Goal: Navigation & Orientation: Find specific page/section

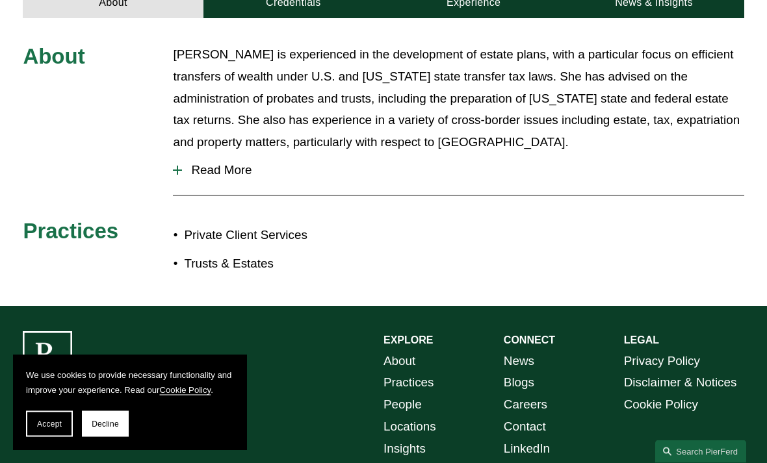
scroll to position [552, 0]
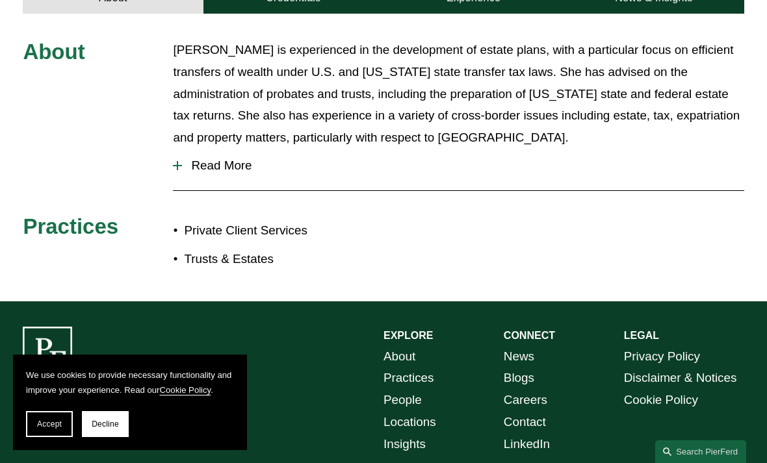
click at [224, 159] on span "Read More" at bounding box center [462, 166] width 561 height 14
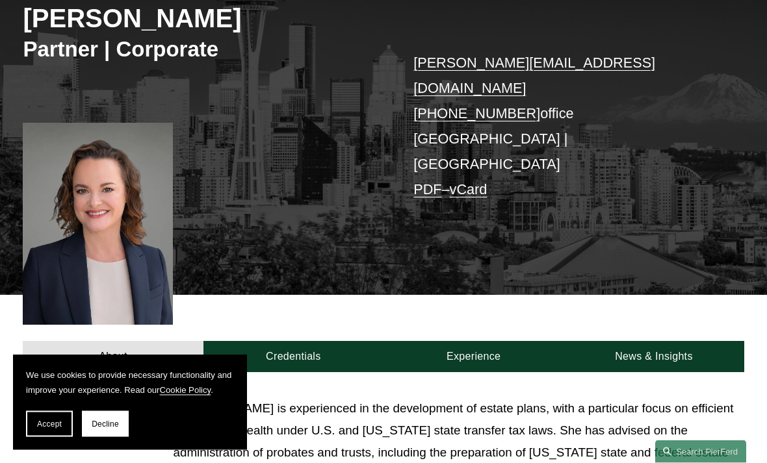
scroll to position [31, 0]
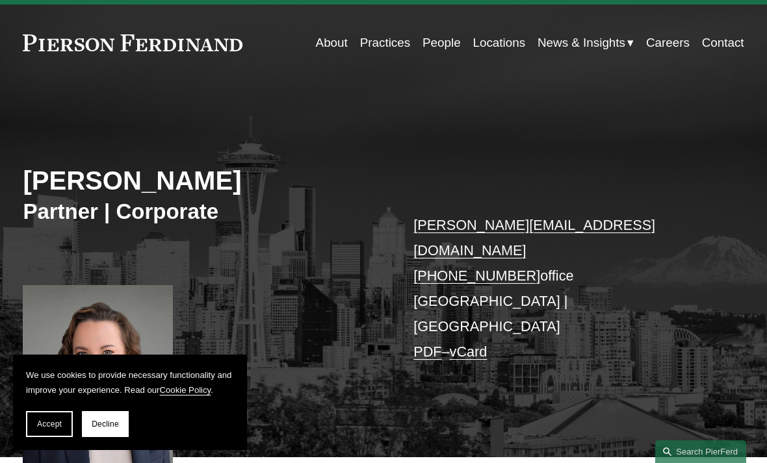
click at [333, 45] on link "About" at bounding box center [332, 43] width 32 height 25
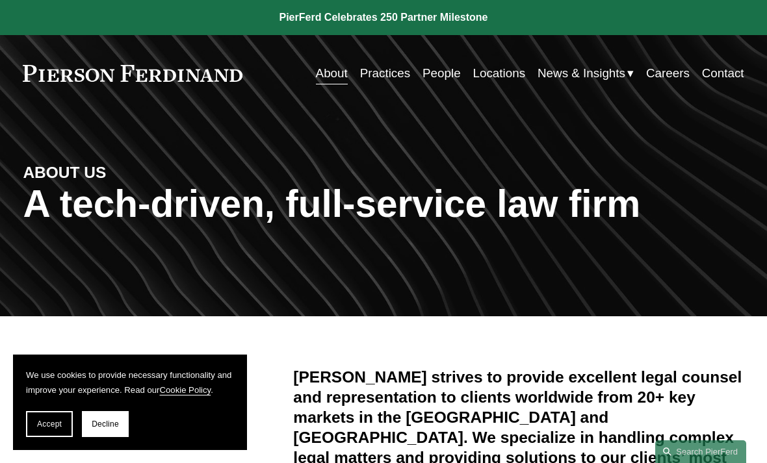
click at [381, 75] on link "Practices" at bounding box center [385, 73] width 50 height 25
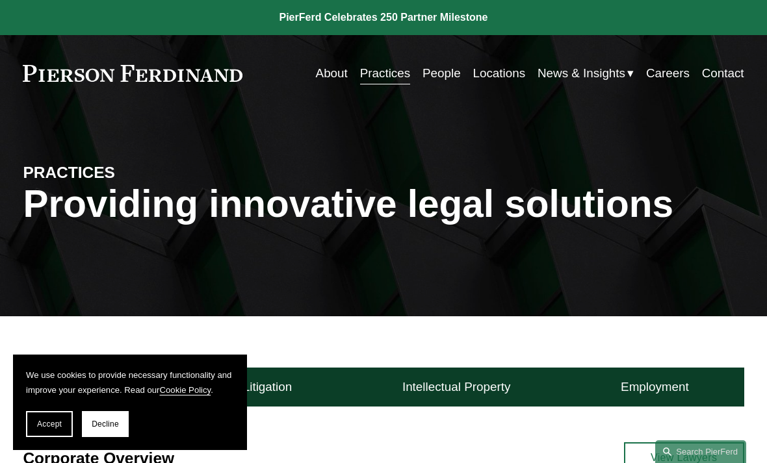
click at [443, 78] on link "People" at bounding box center [441, 73] width 38 height 25
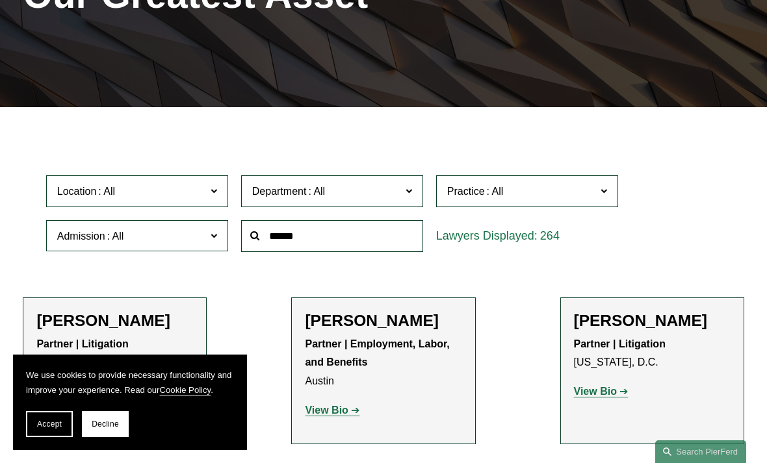
scroll to position [71, 0]
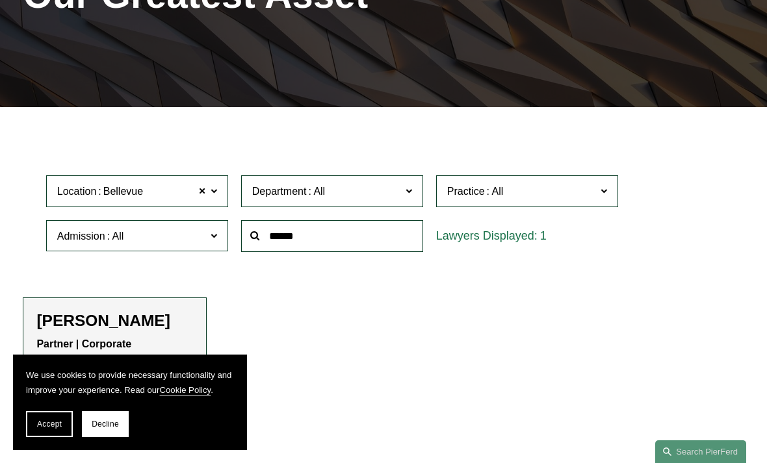
scroll to position [613, 0]
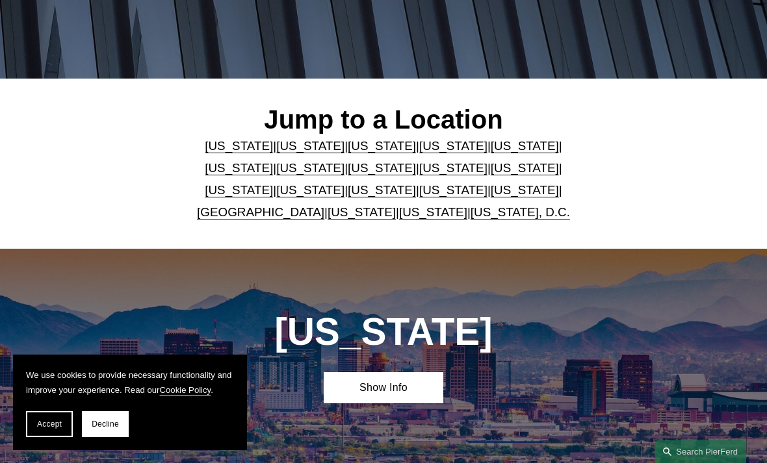
scroll to position [268, 0]
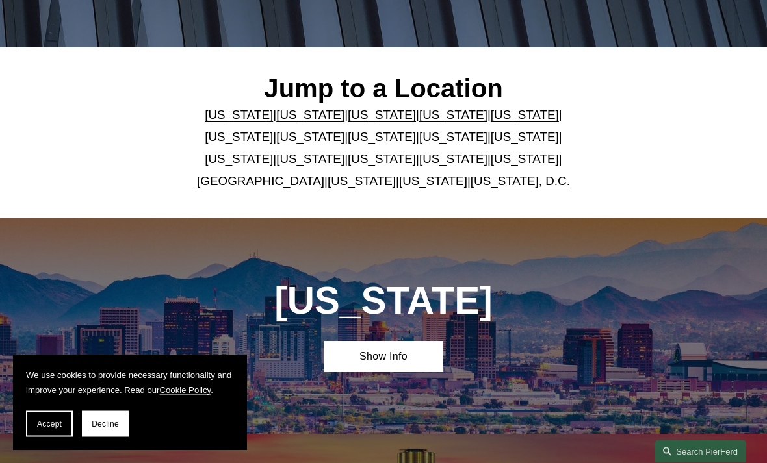
click at [407, 186] on link "[US_STATE]" at bounding box center [433, 182] width 68 height 14
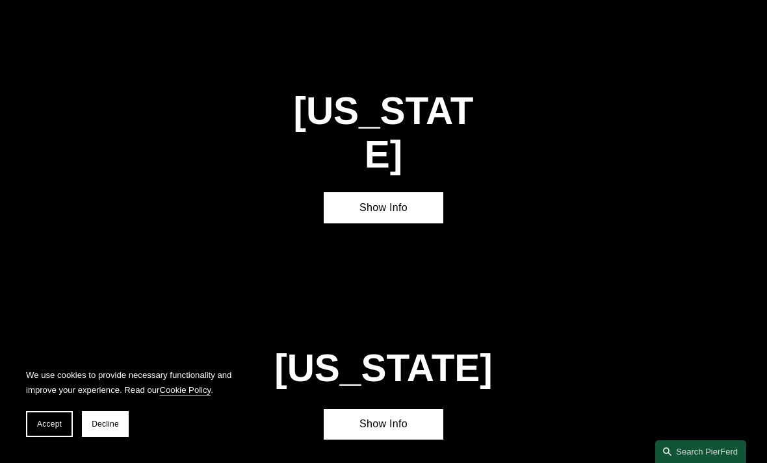
scroll to position [4213, 0]
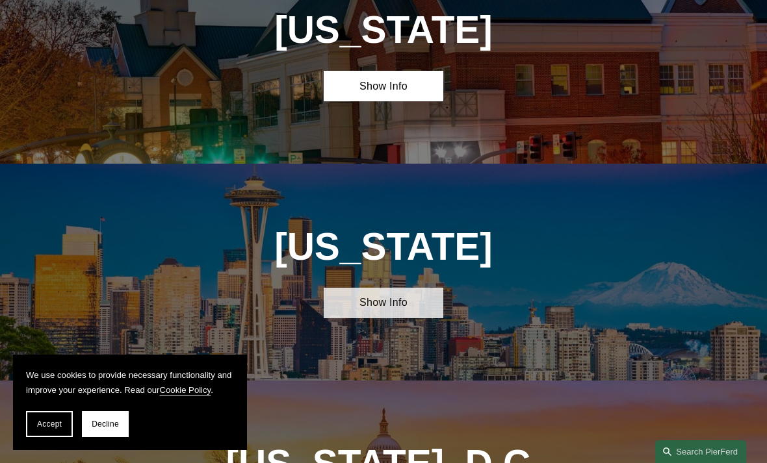
click at [406, 288] on link "Show Info" at bounding box center [384, 303] width 120 height 31
